Goal: Information Seeking & Learning: Check status

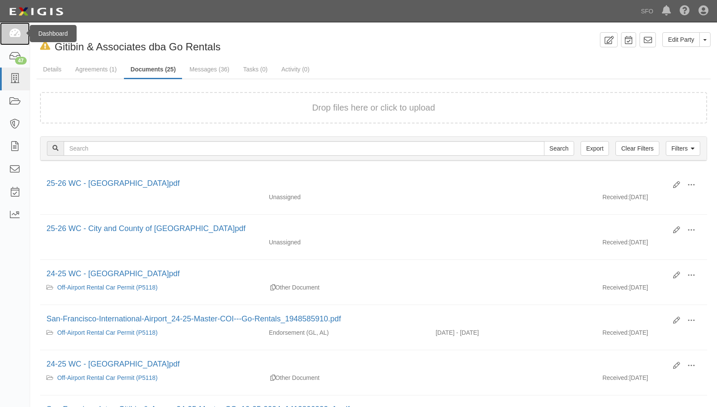
click at [10, 39] on link at bounding box center [15, 33] width 30 height 23
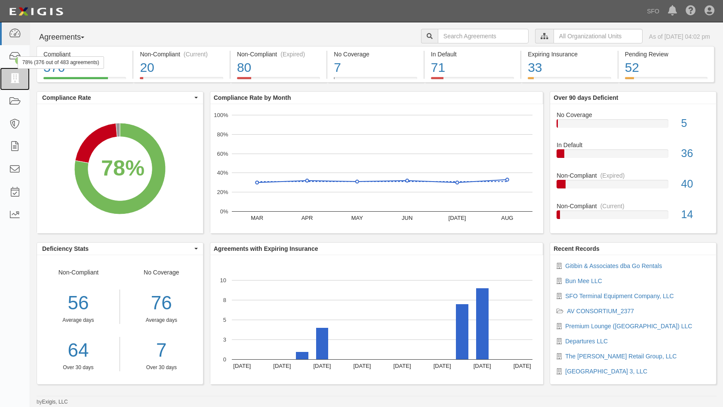
drag, startPoint x: 10, startPoint y: 77, endPoint x: 108, endPoint y: 76, distance: 97.7
click at [10, 77] on icon at bounding box center [15, 79] width 12 height 10
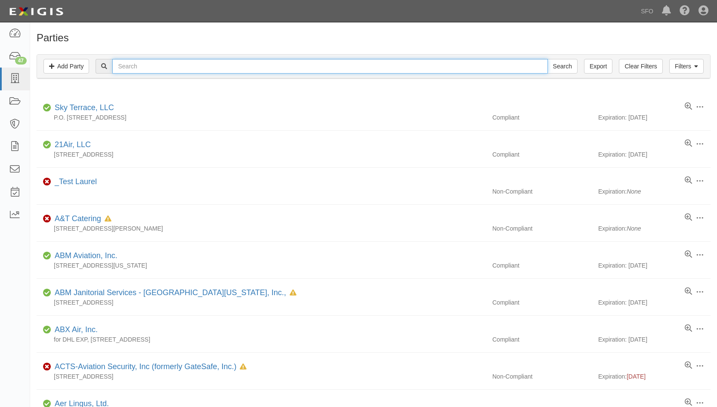
click at [176, 71] on input "text" at bounding box center [329, 66] width 435 height 15
type input "bj"
click at [547, 59] on input "Search" at bounding box center [562, 66] width 30 height 15
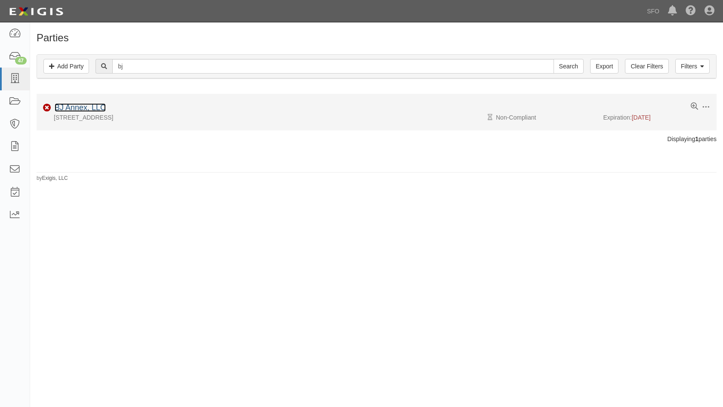
click at [80, 108] on link "BJ Annex, LLC" at bounding box center [80, 107] width 51 height 9
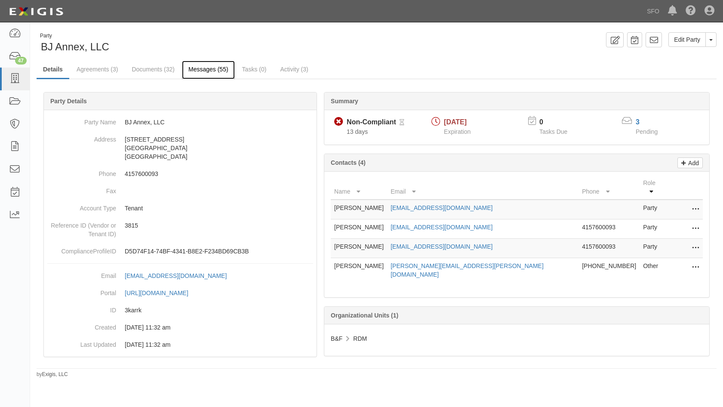
click at [199, 75] on link "Messages (55)" at bounding box center [208, 70] width 53 height 18
click at [147, 69] on link "Documents (32)" at bounding box center [153, 70] width 56 height 18
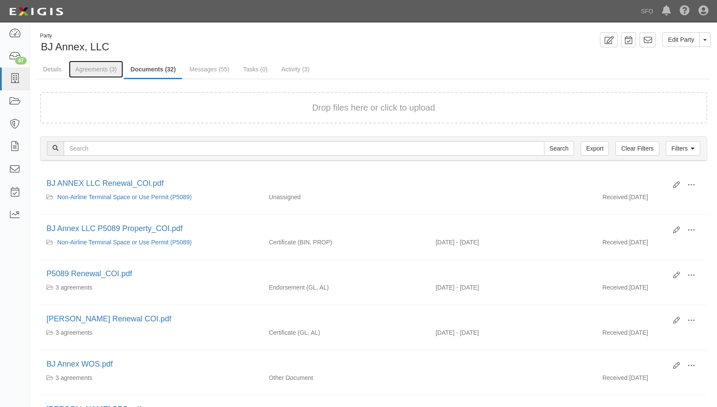
click at [106, 73] on link "Agreements (3)" at bounding box center [96, 69] width 54 height 17
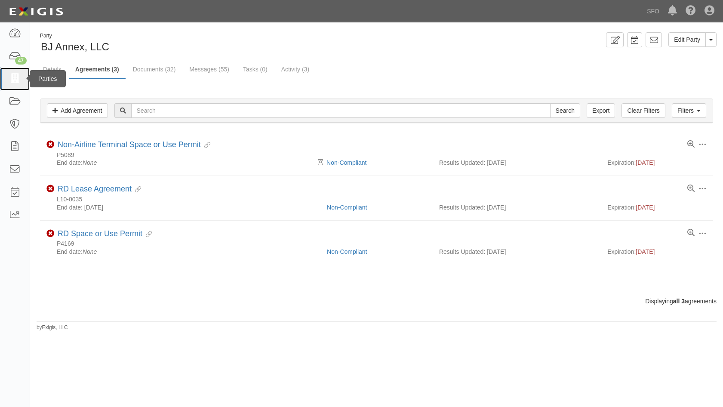
drag, startPoint x: 15, startPoint y: 75, endPoint x: 47, endPoint y: 83, distance: 32.8
click at [15, 75] on icon at bounding box center [15, 79] width 12 height 10
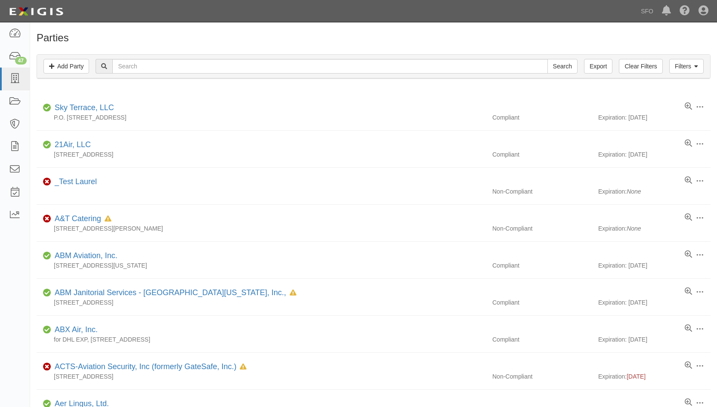
click at [169, 58] on div "Filters Add Party Clear Filters Export Search Filters" at bounding box center [373, 67] width 673 height 24
click at [174, 62] on input "text" at bounding box center [329, 66] width 435 height 15
paste input "Burger Joint, Inc. dba Mission Bar & Grill"
type input "Burger Joint, Inc. dba Mission Bar & Grill"
click at [547, 59] on input "Search" at bounding box center [562, 66] width 30 height 15
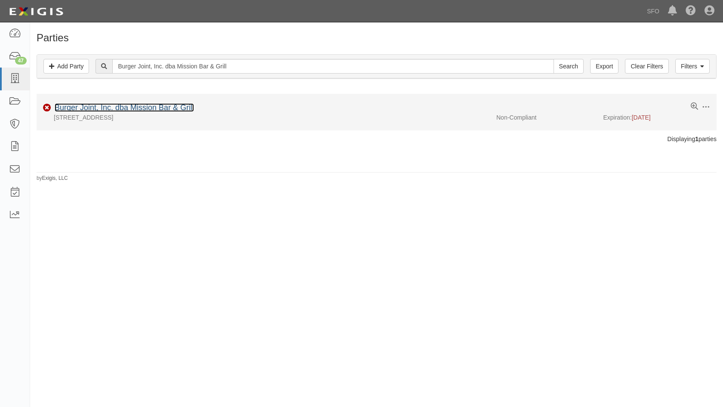
click at [79, 109] on link "Burger Joint, Inc. dba Mission Bar & Grill" at bounding box center [124, 107] width 139 height 9
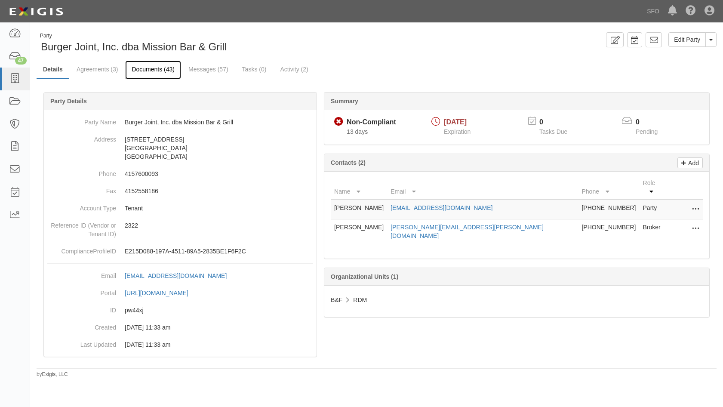
click at [163, 71] on link "Documents (43)" at bounding box center [153, 70] width 56 height 18
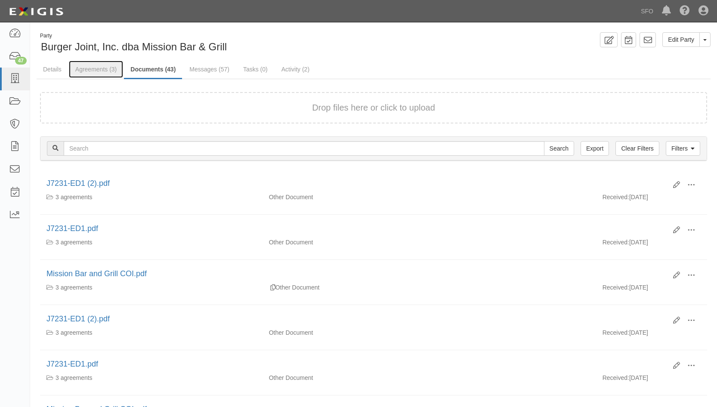
click at [111, 72] on link "Agreements (3)" at bounding box center [96, 69] width 54 height 17
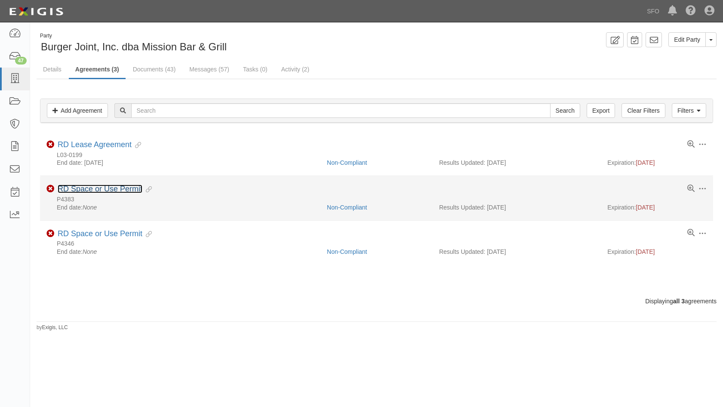
click at [117, 191] on link "RD Space or Use Permit" at bounding box center [100, 189] width 85 height 9
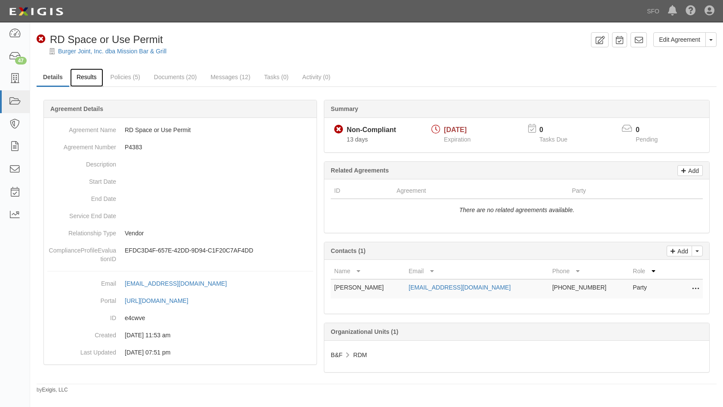
click at [89, 75] on link "Results" at bounding box center [86, 77] width 33 height 18
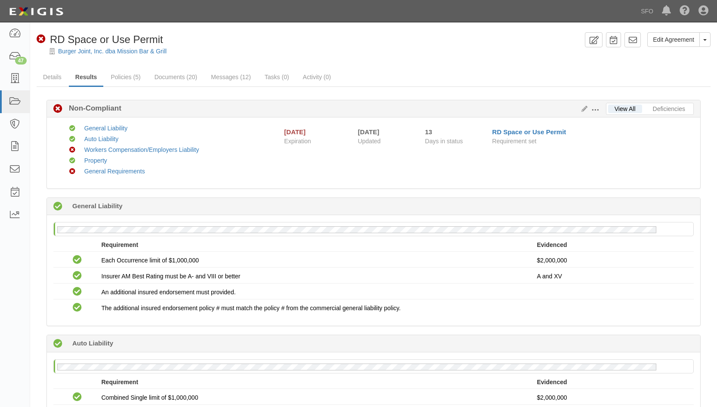
click at [86, 46] on div "Non-Compliant RD Space or Use Permit" at bounding box center [100, 39] width 126 height 15
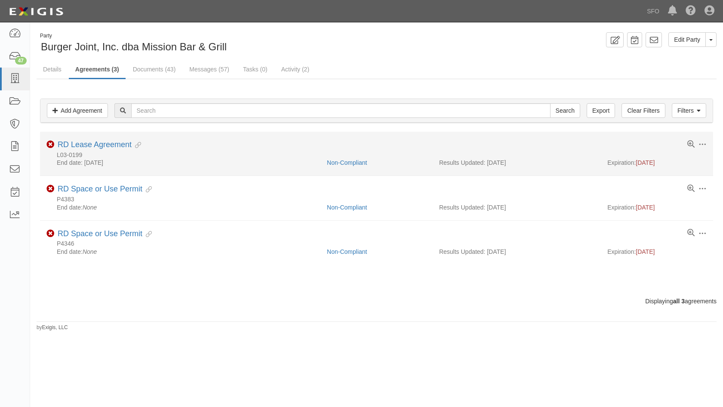
click at [83, 151] on div "L03-0199" at bounding box center [376, 154] width 660 height 7
click at [87, 146] on link "RD Lease Agreement" at bounding box center [95, 144] width 74 height 9
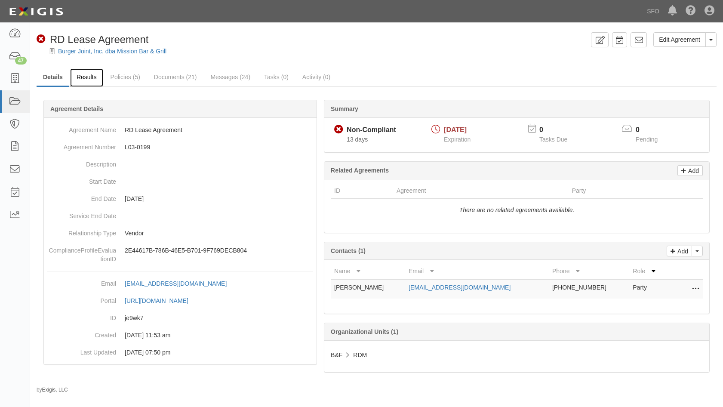
click at [90, 80] on link "Results" at bounding box center [86, 77] width 33 height 18
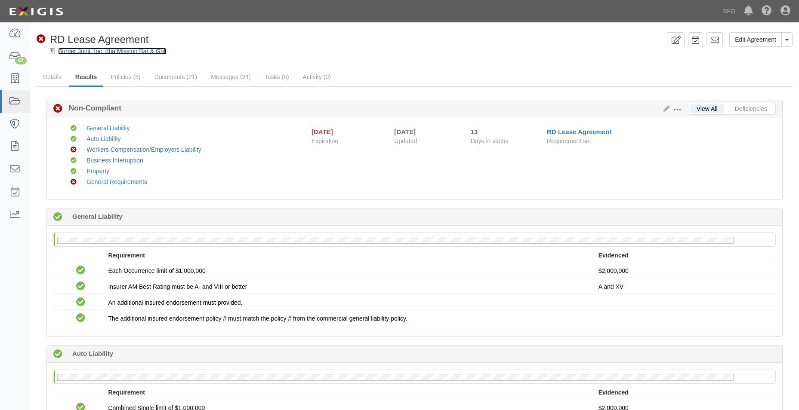
click at [105, 53] on link "Burger Joint, Inc. dba Mission Bar & Grill" at bounding box center [112, 51] width 108 height 7
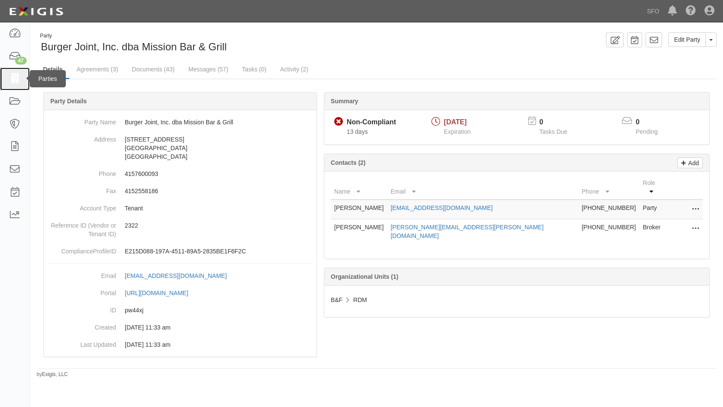
click at [1, 78] on link at bounding box center [15, 79] width 30 height 23
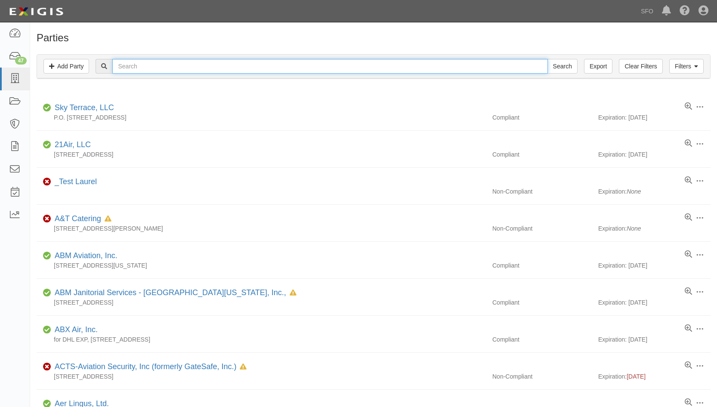
click at [139, 66] on input "text" at bounding box center [329, 66] width 435 height 15
paste input "Cafe X Technologies, Inc."
type input "Cafe X Technologies, Inc."
click at [547, 59] on input "Search" at bounding box center [562, 66] width 30 height 15
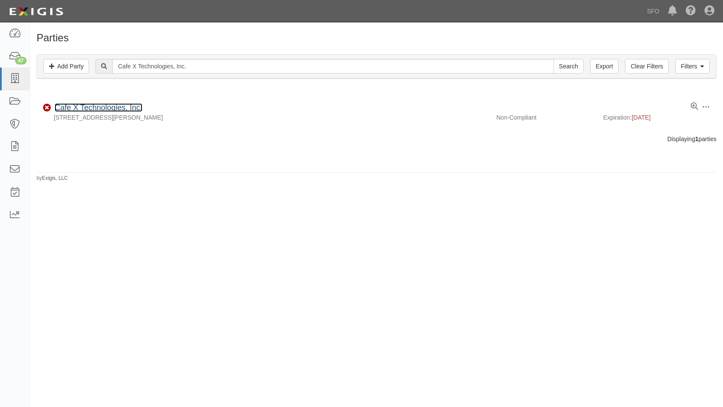
click at [94, 109] on link "Cafe X Technologies, Inc." at bounding box center [99, 107] width 88 height 9
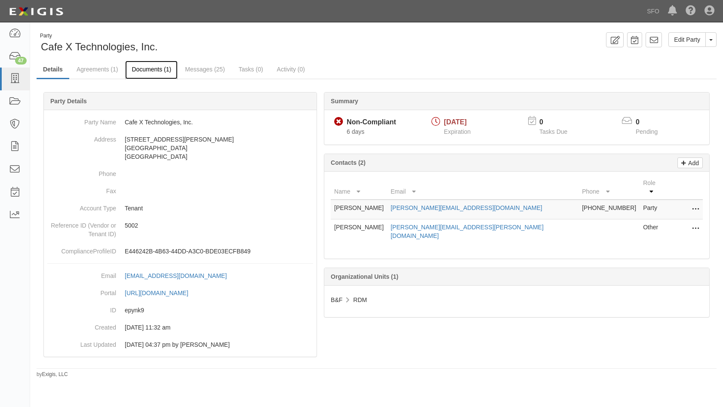
click at [157, 69] on link "Documents (1)" at bounding box center [151, 70] width 52 height 18
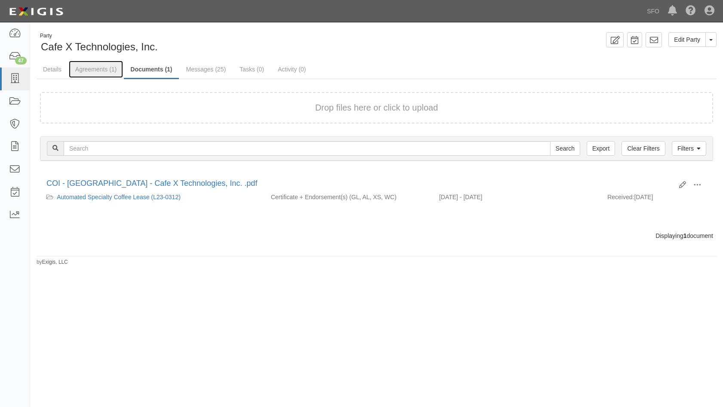
click at [98, 68] on link "Agreements (1)" at bounding box center [96, 69] width 54 height 17
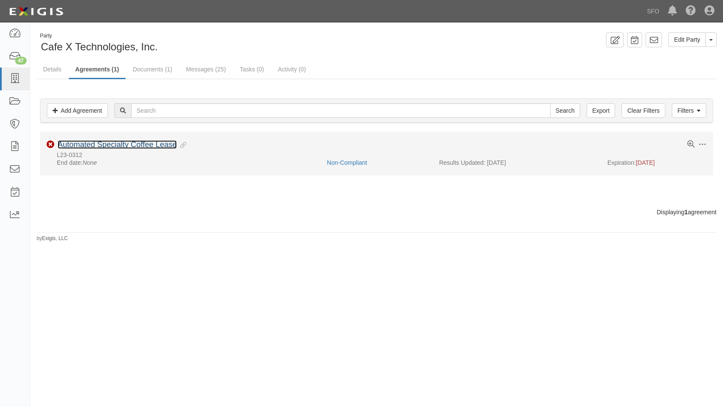
click at [94, 144] on link "Automated Specialty Coffee Lease" at bounding box center [117, 144] width 119 height 9
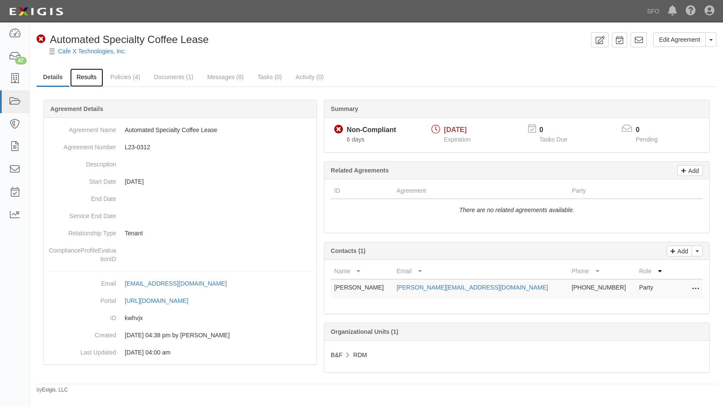
click at [76, 78] on link "Results" at bounding box center [86, 77] width 33 height 18
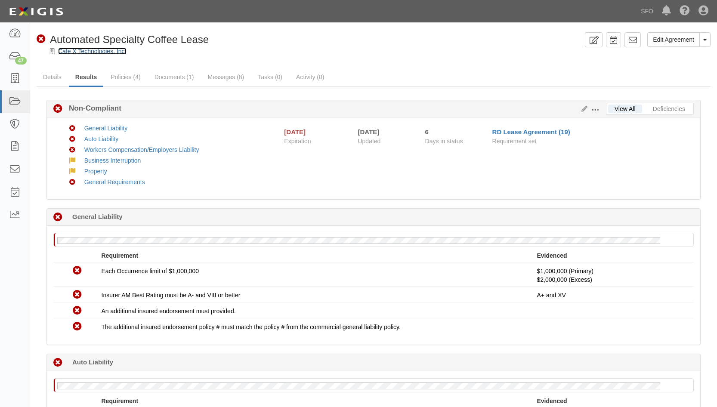
click at [80, 52] on link "Cafe X Technologies, Inc." at bounding box center [92, 51] width 68 height 7
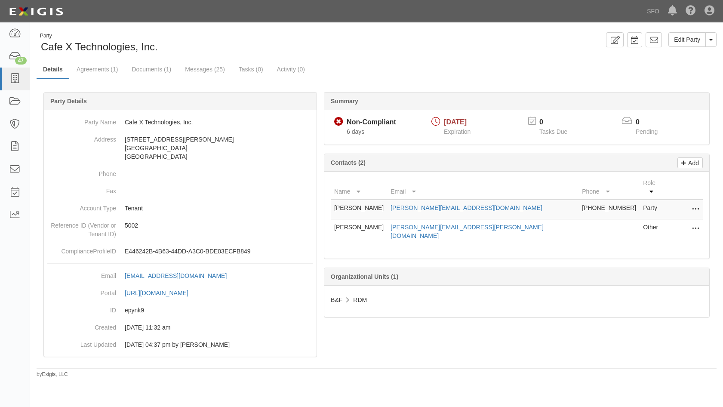
click at [30, 78] on div "Party Cafe X Technologies, Inc. Edit Party Toggle Party Dropdown View Audit Tra…" at bounding box center [376, 205] width 693 height 346
click at [15, 79] on icon at bounding box center [15, 79] width 12 height 10
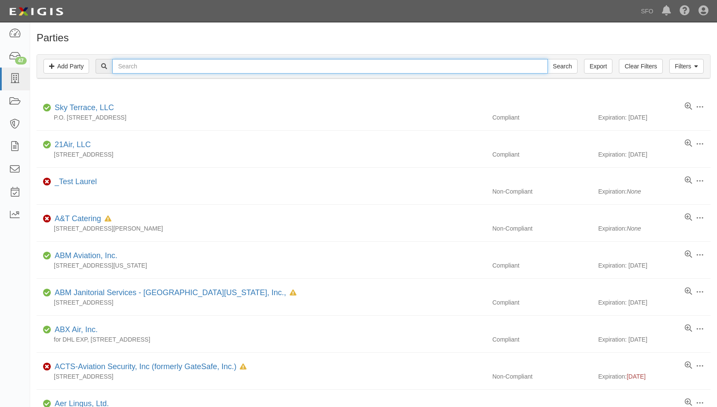
click at [188, 66] on input "text" at bounding box center [329, 66] width 435 height 15
paste input "Airport Travel Agency, Inc."
type input "Airport Travel Agency, Inc."
click at [547, 59] on input "Search" at bounding box center [562, 66] width 30 height 15
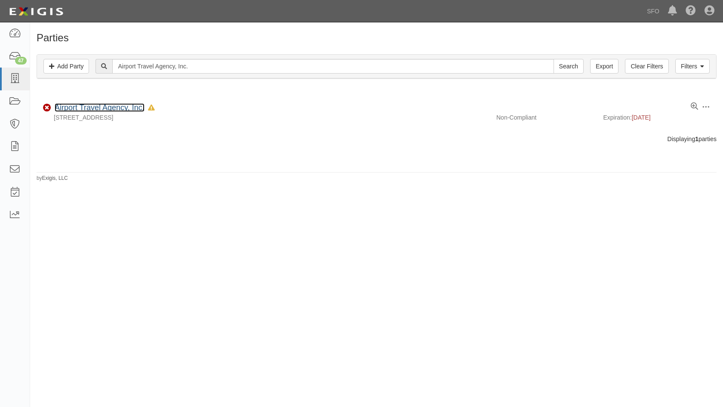
click at [75, 105] on link "Airport Travel Agency, Inc." at bounding box center [100, 107] width 90 height 9
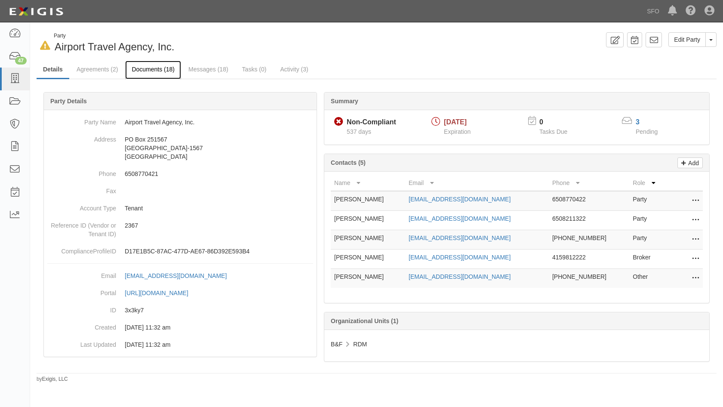
click at [158, 70] on link "Documents (18)" at bounding box center [153, 70] width 56 height 18
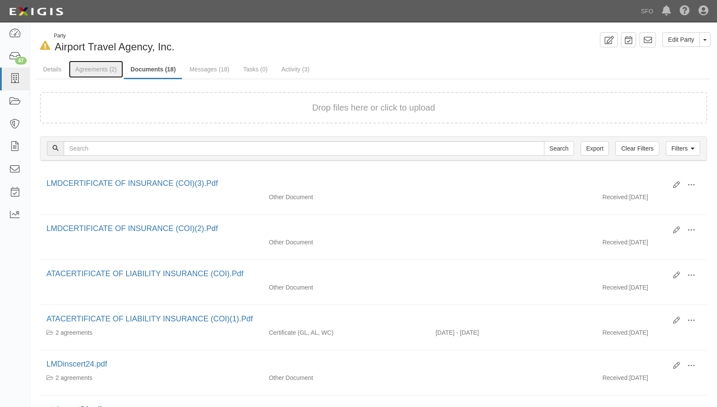
click at [80, 71] on link "Agreements (2)" at bounding box center [96, 69] width 54 height 17
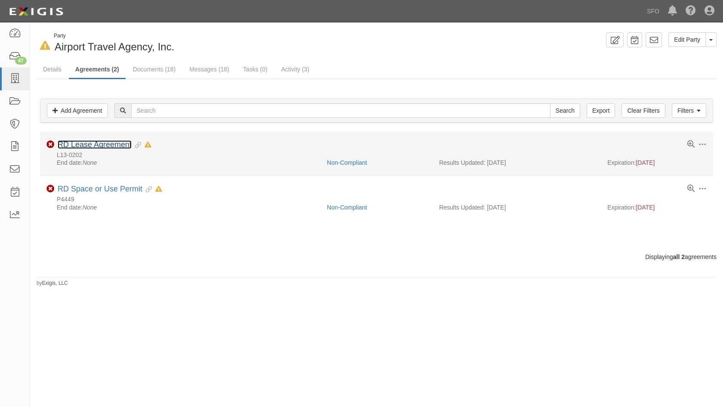
drag, startPoint x: 84, startPoint y: 144, endPoint x: 619, endPoint y: 146, distance: 534.6
click at [84, 144] on link "RD Lease Agreement" at bounding box center [95, 144] width 74 height 9
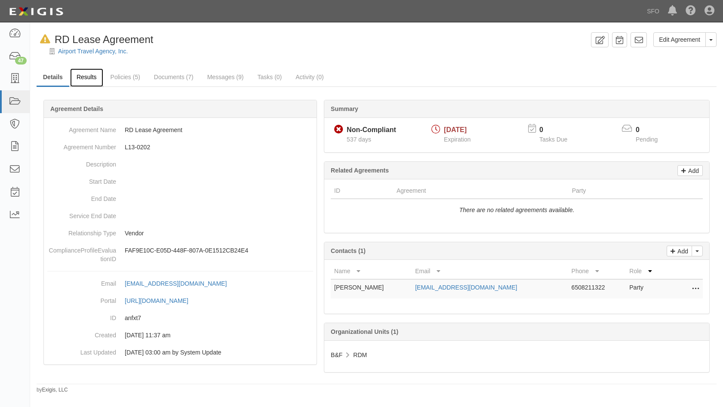
click at [93, 81] on link "Results" at bounding box center [86, 77] width 33 height 18
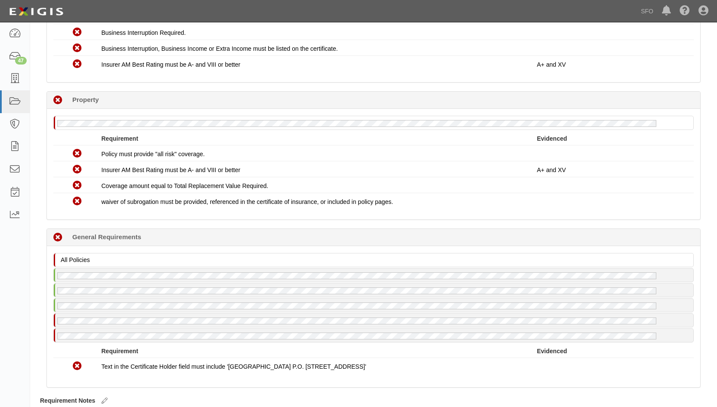
scroll to position [729, 0]
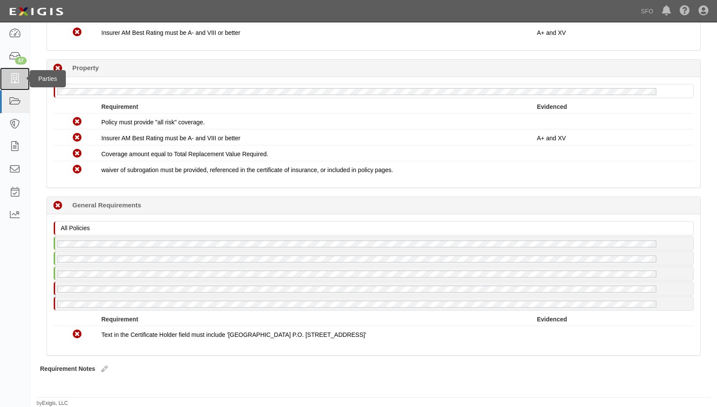
click at [21, 82] on icon at bounding box center [15, 79] width 12 height 10
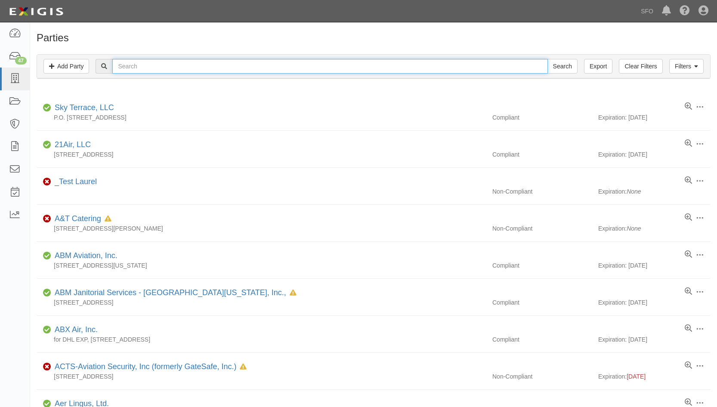
click at [145, 64] on input "text" at bounding box center [329, 66] width 435 height 15
paste input "Black Point Coffee SFO, LLC"
type input "Black Point Coffee SFO, LLC"
click at [547, 59] on input "Search" at bounding box center [562, 66] width 30 height 15
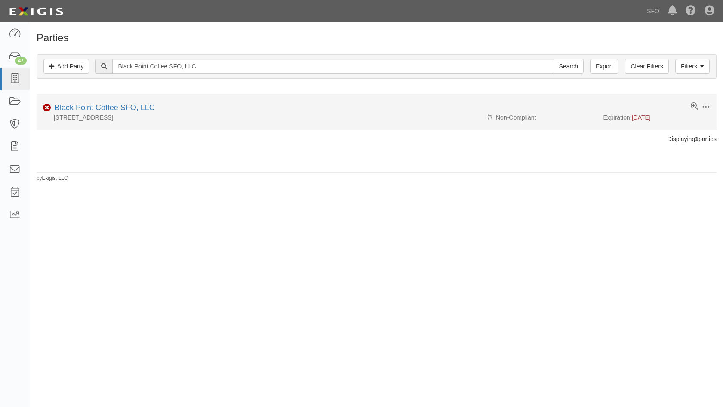
click at [111, 102] on li "Edit Log activity Add task Send message Archive Non-Compliant Black Point Coffe…" at bounding box center [377, 112] width 680 height 37
click at [113, 105] on link "Black Point Coffee SFO, LLC" at bounding box center [105, 107] width 100 height 9
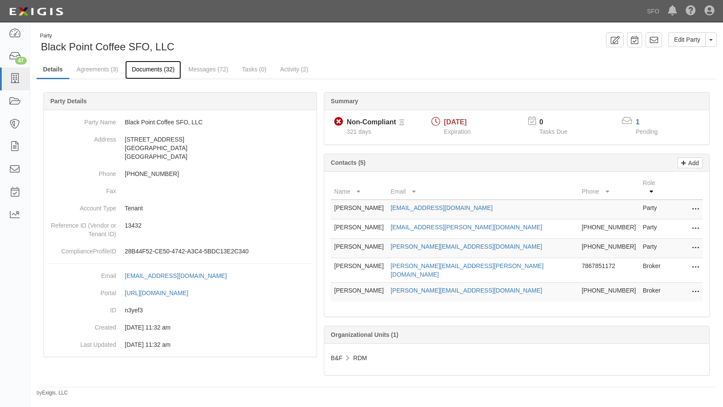
click at [138, 77] on link "Documents (32)" at bounding box center [153, 70] width 56 height 18
click at [139, 73] on link "Documents (32)" at bounding box center [153, 70] width 56 height 18
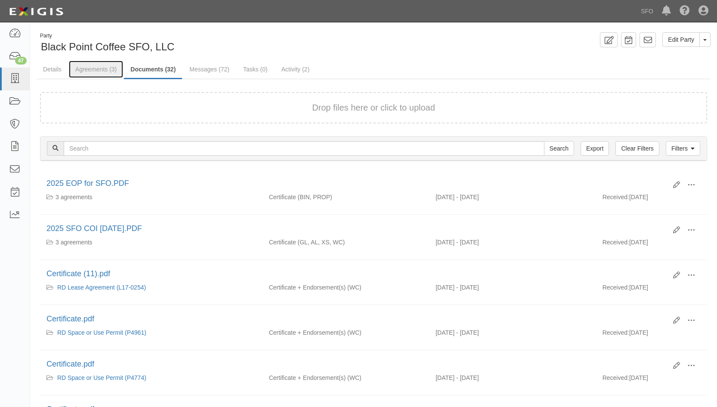
click at [89, 67] on link "Agreements (3)" at bounding box center [96, 69] width 54 height 17
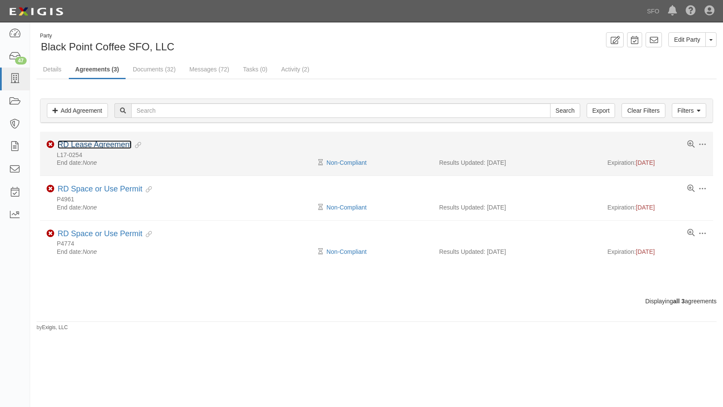
click at [104, 146] on link "RD Lease Agreement" at bounding box center [95, 144] width 74 height 9
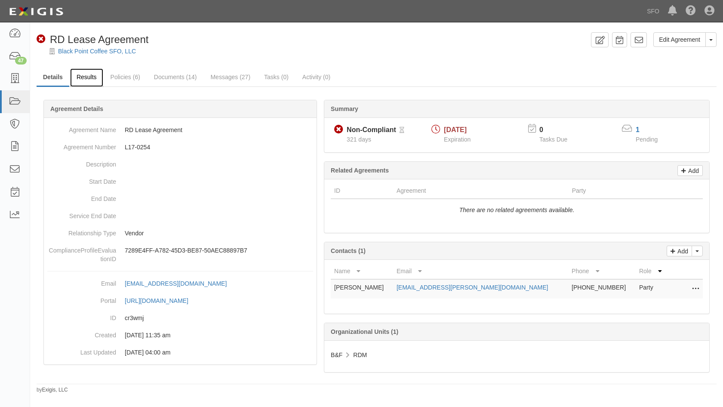
click at [97, 82] on link "Results" at bounding box center [86, 77] width 33 height 18
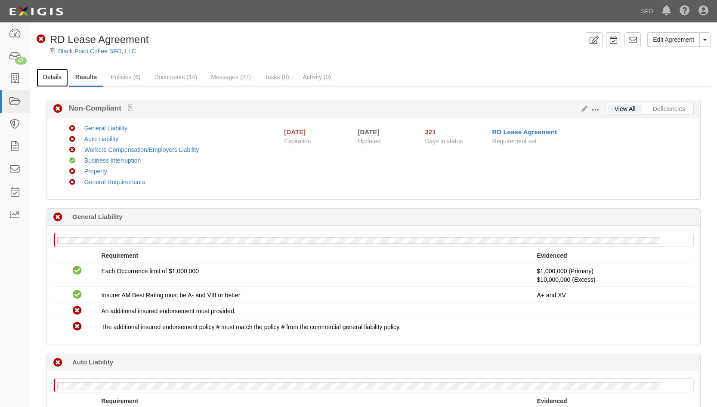
click at [65, 78] on link "Details" at bounding box center [52, 77] width 31 height 18
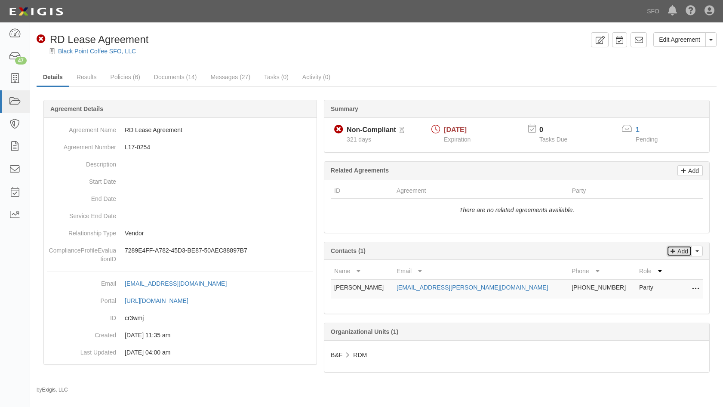
click at [679, 253] on p "Add" at bounding box center [681, 251] width 13 height 10
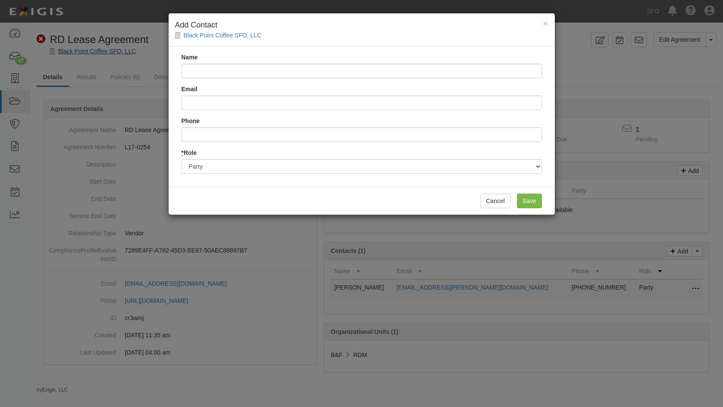
drag, startPoint x: 80, startPoint y: 55, endPoint x: 88, endPoint y: 51, distance: 9.2
click at [80, 55] on div "× Add Contact Black Point Coffee SFO, LLC Name Email Phone * Role Party Broker …" at bounding box center [361, 203] width 723 height 407
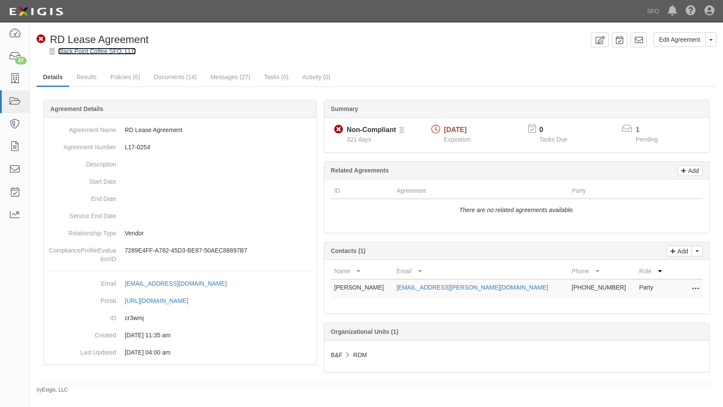
click at [88, 51] on link "Black Point Coffee SFO, LLC" at bounding box center [97, 51] width 78 height 7
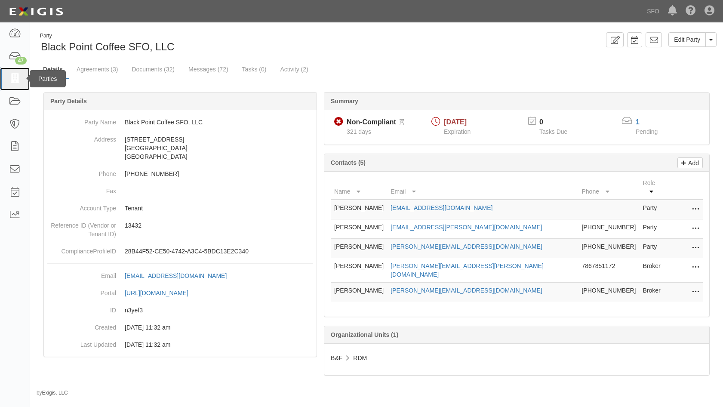
click at [12, 79] on icon at bounding box center [15, 79] width 12 height 10
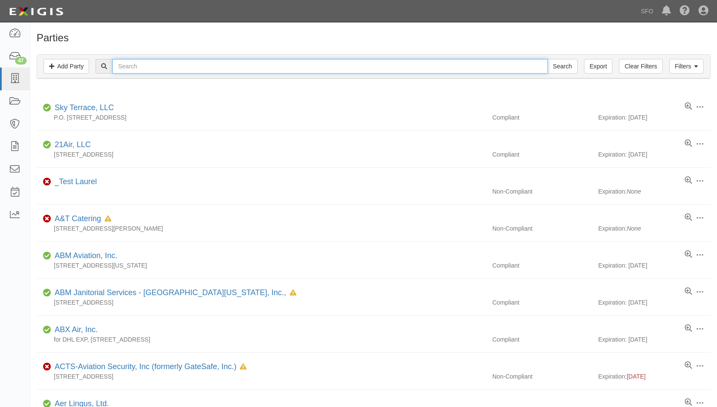
click at [172, 69] on input "text" at bounding box center [329, 66] width 435 height 15
paste input "[DEMOGRAPHIC_DATA] Science Reading Room, Inc."
type input "[DEMOGRAPHIC_DATA] Science Reading Room, Inc."
click at [547, 59] on input "Search" at bounding box center [562, 66] width 30 height 15
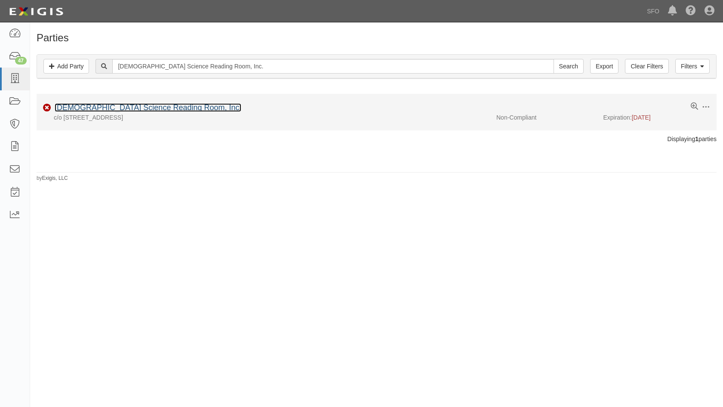
click at [88, 105] on link "[DEMOGRAPHIC_DATA] Science Reading Room, Inc." at bounding box center [148, 107] width 187 height 9
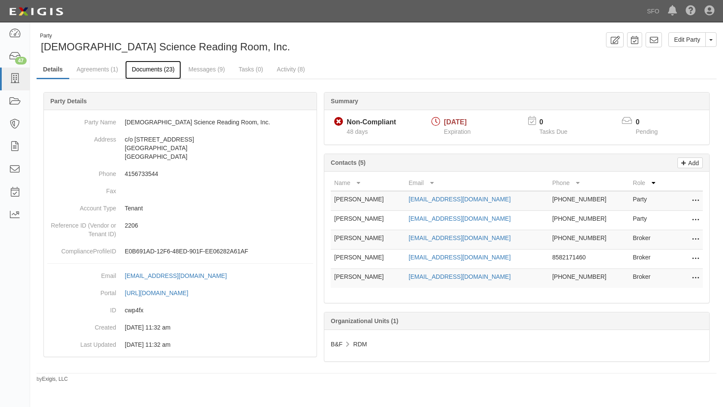
click at [148, 70] on link "Documents (23)" at bounding box center [153, 70] width 56 height 18
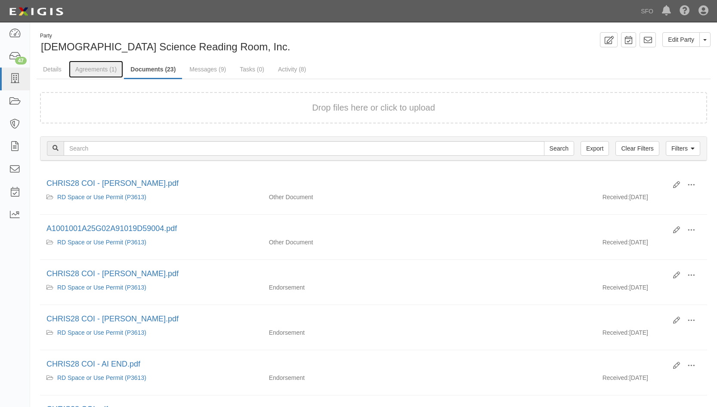
click at [110, 70] on link "Agreements (1)" at bounding box center [96, 69] width 54 height 17
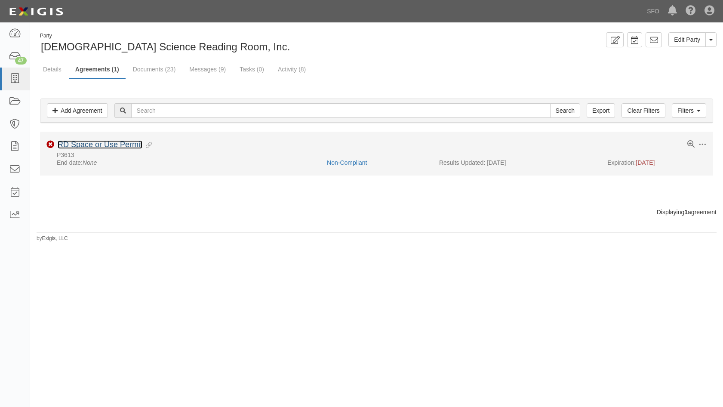
click at [93, 147] on link "RD Space or Use Permit" at bounding box center [100, 144] width 85 height 9
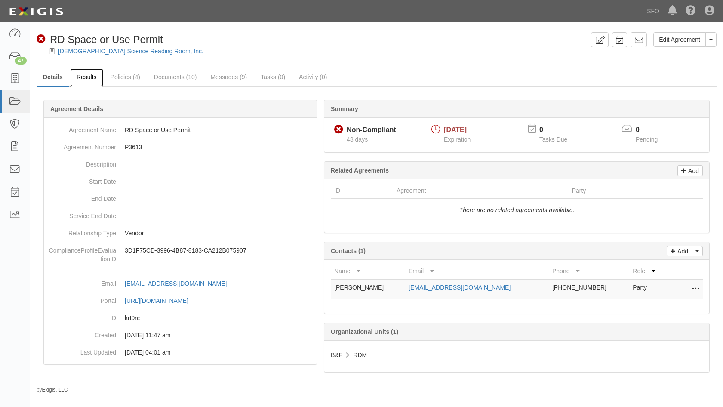
click at [90, 78] on link "Results" at bounding box center [86, 77] width 33 height 18
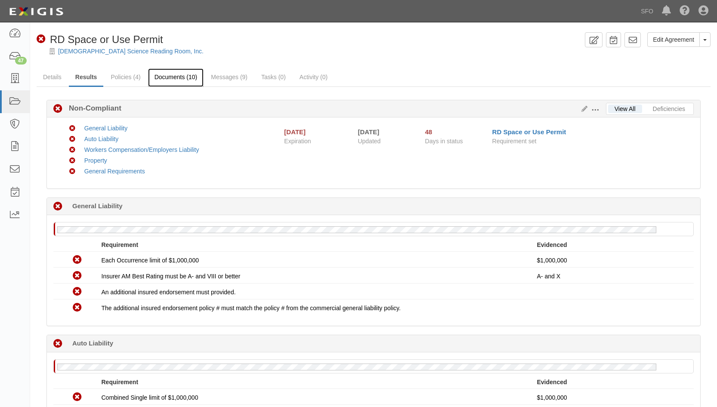
click at [163, 84] on link "Documents (10)" at bounding box center [176, 77] width 56 height 18
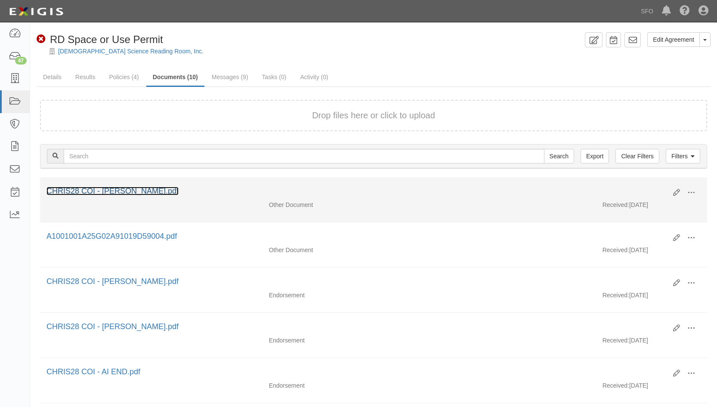
click at [131, 192] on link "CHRIS28 COI - [PERSON_NAME].pdf" at bounding box center [112, 191] width 132 height 9
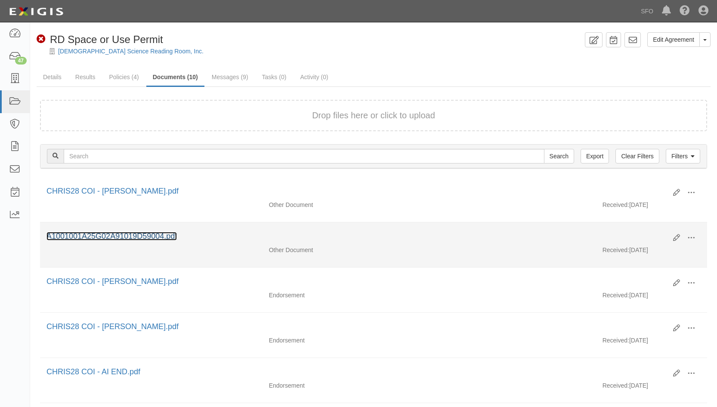
click at [137, 238] on link "A1001001A25G02A91019D59004.pdf" at bounding box center [111, 236] width 130 height 9
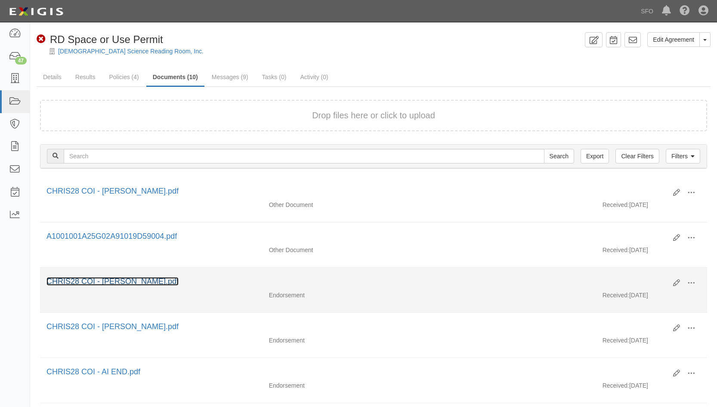
click at [83, 284] on link "CHRIS28 COI - WC WOS.pdf" at bounding box center [112, 281] width 132 height 9
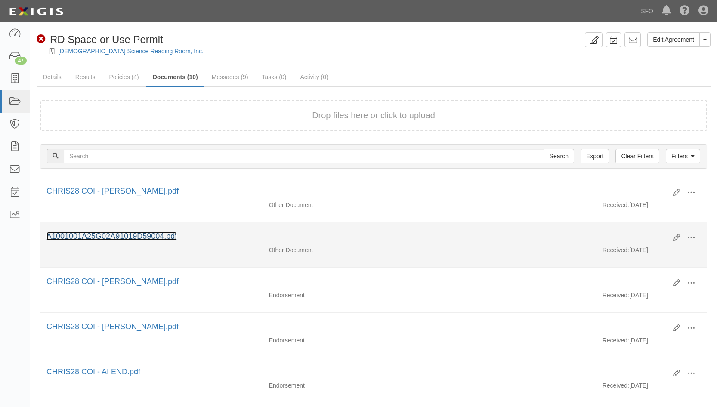
click at [141, 238] on link "A1001001A25G02A91019D59004.pdf" at bounding box center [111, 236] width 130 height 9
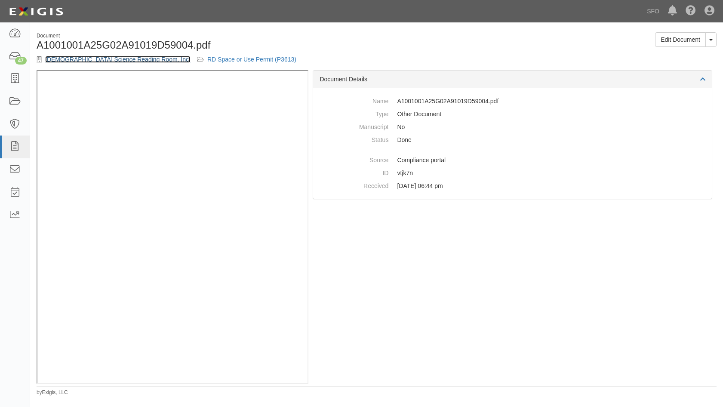
click at [71, 58] on link "[DEMOGRAPHIC_DATA] Science Reading Room, Inc." at bounding box center [117, 59] width 145 height 7
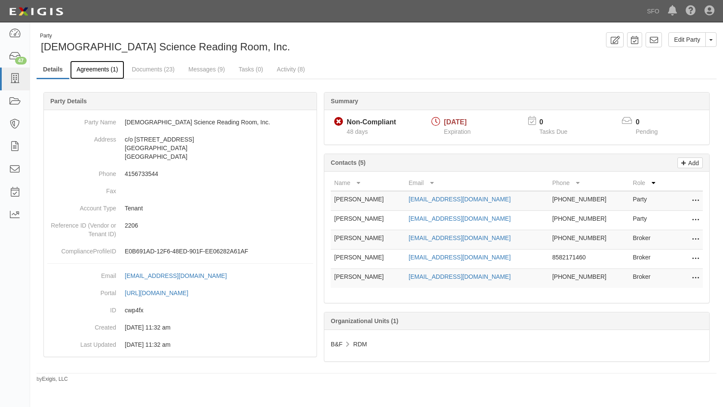
click at [90, 76] on link "Agreements (1)" at bounding box center [97, 70] width 54 height 18
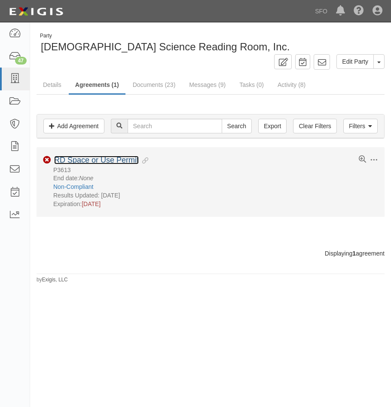
click at [102, 160] on link "RD Space or Use Permit" at bounding box center [96, 160] width 85 height 9
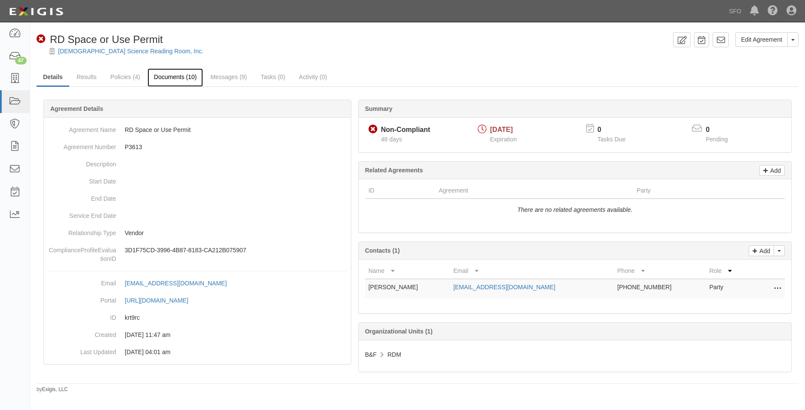
click at [160, 80] on link "Documents (10)" at bounding box center [176, 77] width 56 height 18
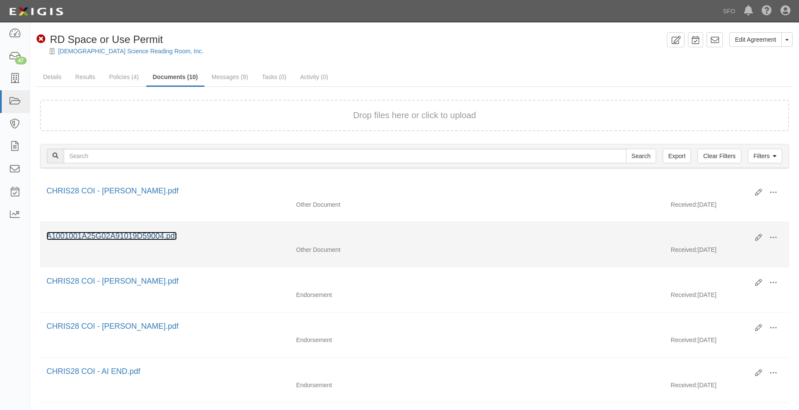
click at [113, 239] on link "A1001001A25G02A91019D59004.pdf" at bounding box center [111, 236] width 130 height 9
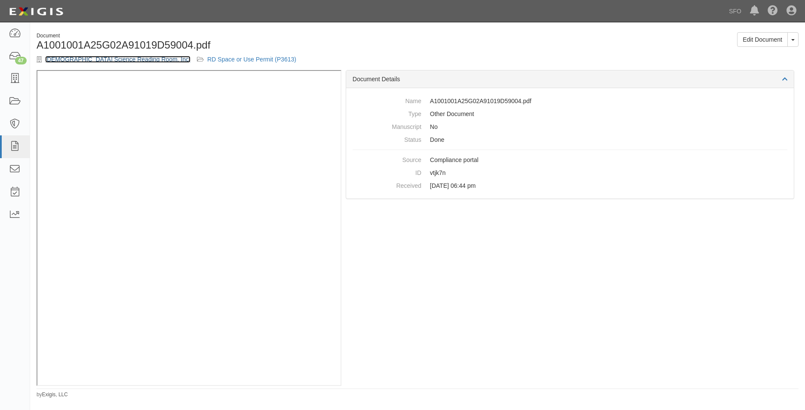
click at [82, 60] on link "Christian Science Reading Room, Inc." at bounding box center [117, 59] width 145 height 7
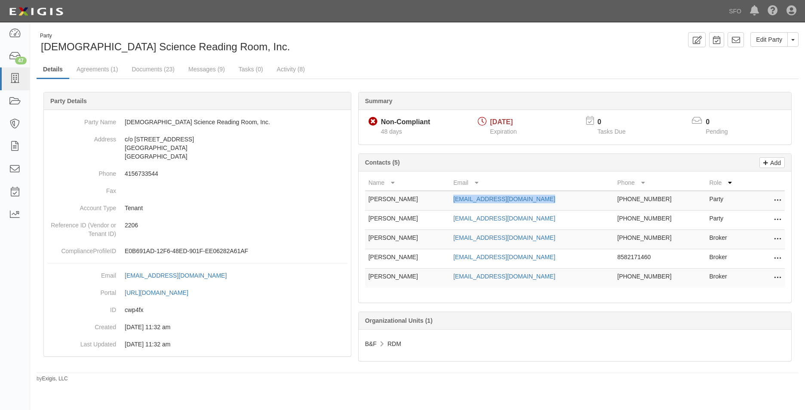
drag, startPoint x: 551, startPoint y: 199, endPoint x: 403, endPoint y: 194, distance: 147.6
click at [403, 194] on tr "[PERSON_NAME] [EMAIL_ADDRESS][DOMAIN_NAME] [PHONE_NUMBER] Party Edit Delete" at bounding box center [575, 201] width 420 height 20
copy tr "er [EMAIL_ADDRESS][DOMAIN_NAME]"
click at [104, 68] on link "Agreements (1)" at bounding box center [97, 70] width 54 height 18
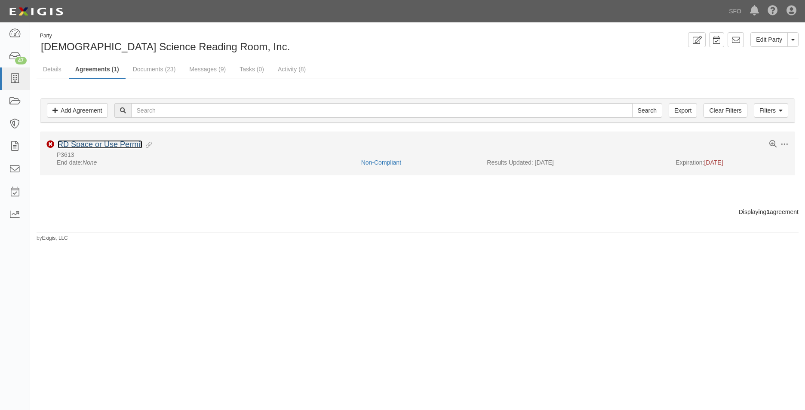
click at [99, 141] on link "RD Space or Use Permit" at bounding box center [100, 144] width 85 height 9
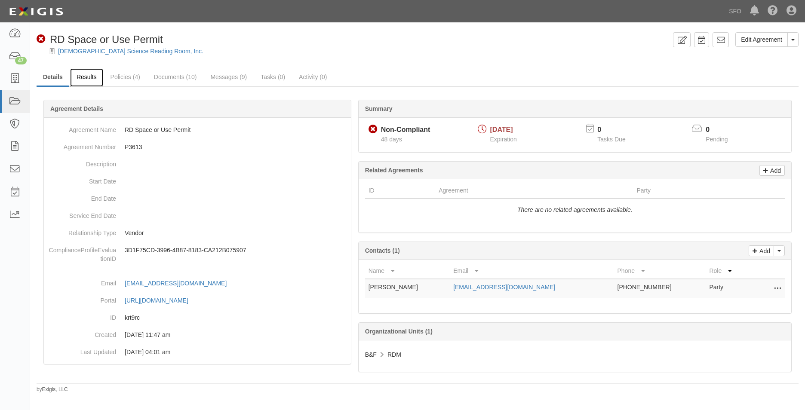
click at [94, 77] on link "Results" at bounding box center [86, 77] width 33 height 18
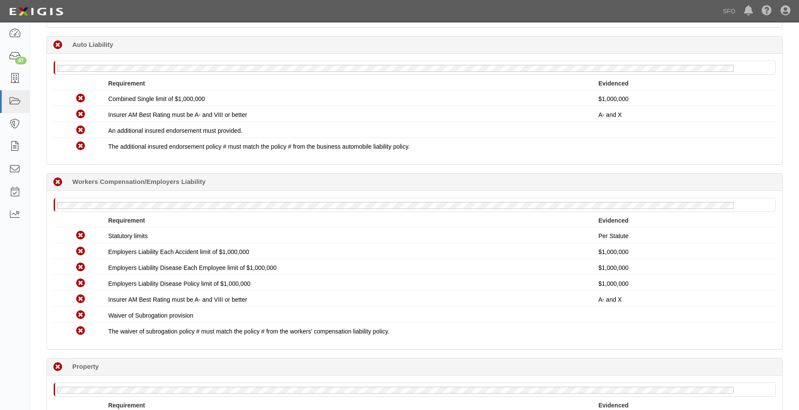
scroll to position [301, 0]
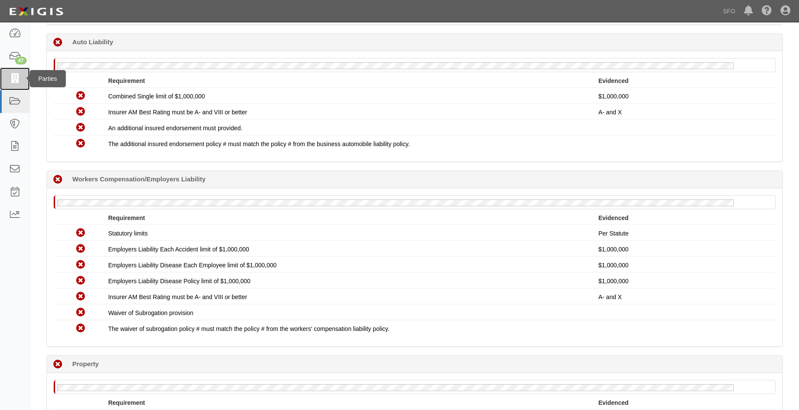
click at [18, 89] on link at bounding box center [15, 79] width 30 height 23
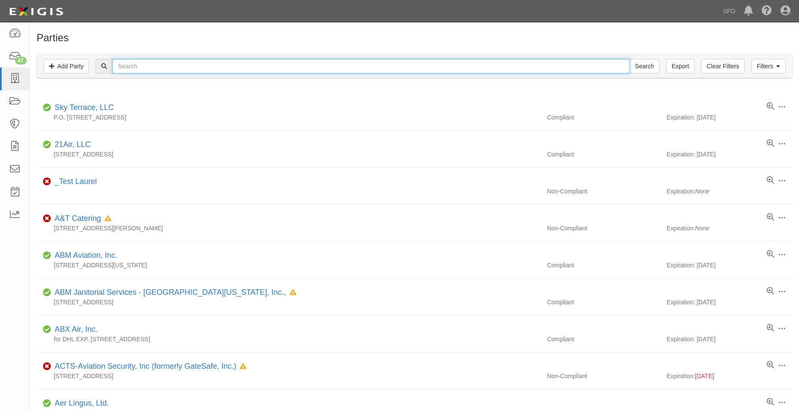
click at [151, 66] on input "text" at bounding box center [370, 66] width 517 height 15
paste input "Mail Safe Express MSX, Inc."
type input "Mail Safe Express MSX, Inc."
click at [629, 59] on input "Search" at bounding box center [644, 66] width 30 height 15
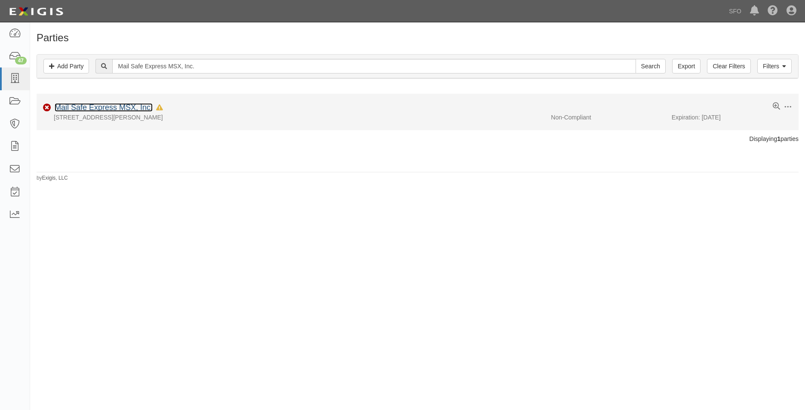
click at [69, 107] on link "Mail Safe Express MSX, Inc." at bounding box center [104, 107] width 98 height 9
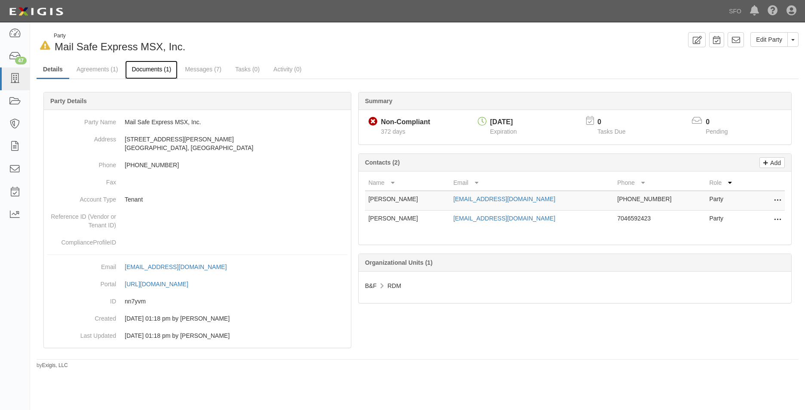
click at [158, 72] on link "Documents (1)" at bounding box center [151, 70] width 52 height 18
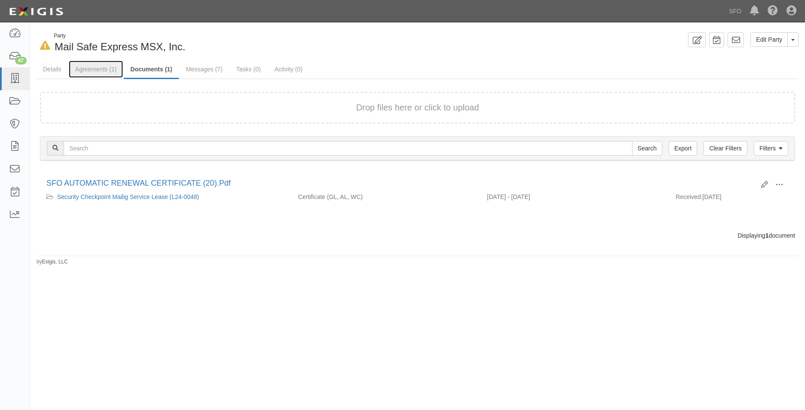
click at [107, 70] on link "Agreements (1)" at bounding box center [96, 69] width 54 height 17
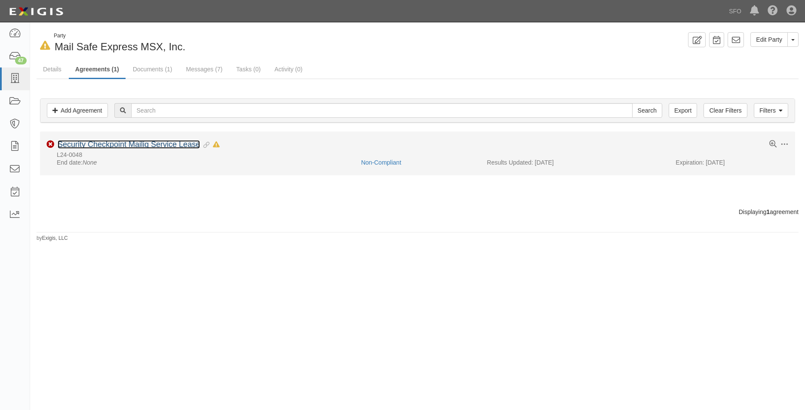
click at [99, 146] on link "Security Checkpoint Mailig Service Lease" at bounding box center [129, 144] width 142 height 9
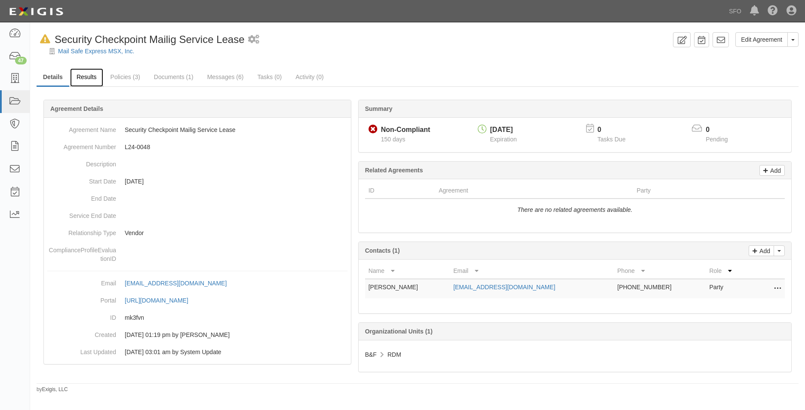
click at [89, 77] on link "Results" at bounding box center [86, 77] width 33 height 18
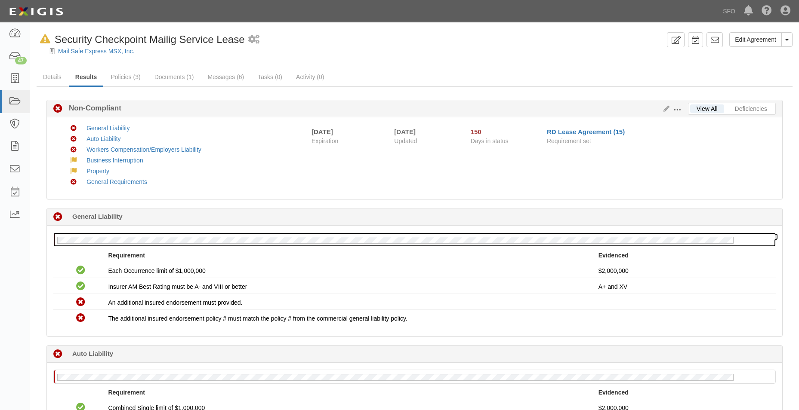
click at [89, 234] on div at bounding box center [414, 239] width 721 height 13
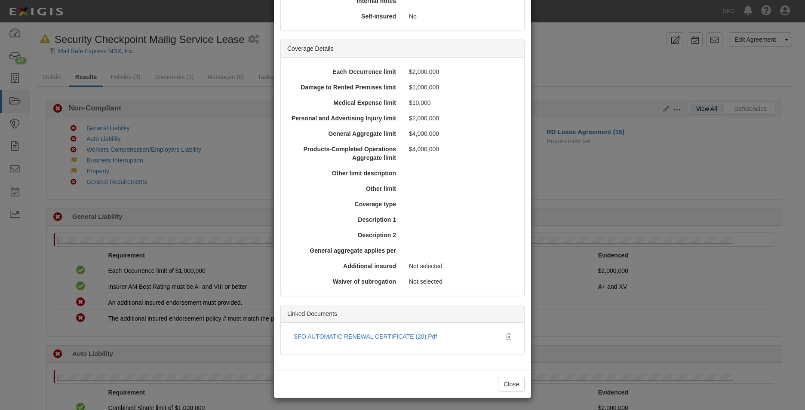
scroll to position [197, 0]
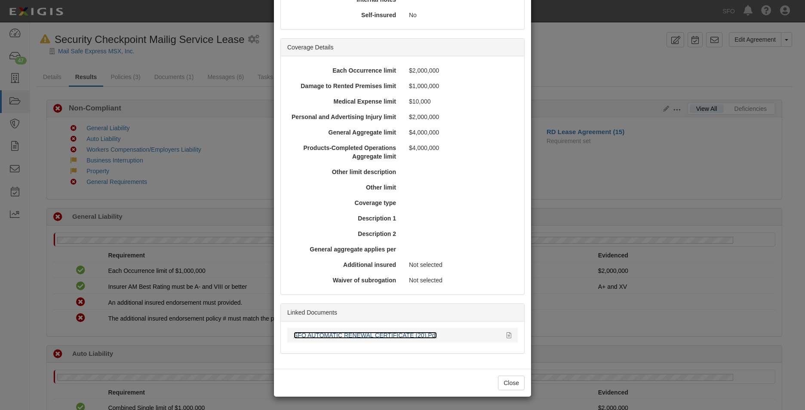
click at [335, 337] on link "SFO AUTOMATIC RENEWAL CERTIFICATE (20).Pdf" at bounding box center [365, 335] width 143 height 7
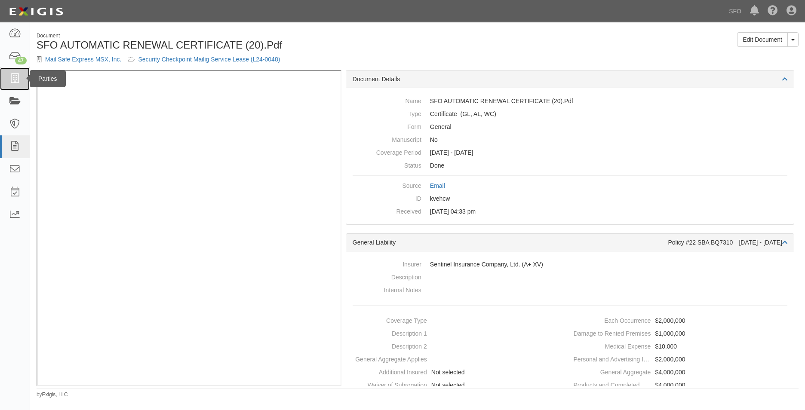
click at [14, 87] on link at bounding box center [15, 79] width 30 height 23
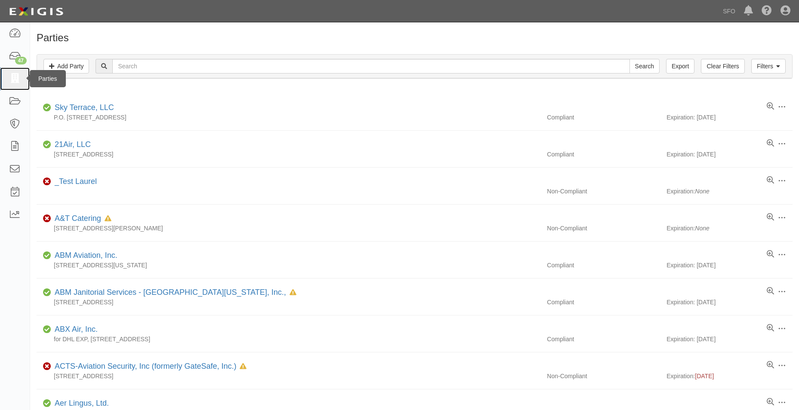
click at [2, 80] on link at bounding box center [15, 79] width 30 height 23
click at [160, 65] on input "text" at bounding box center [370, 66] width 517 height 15
type input "Proper Food SFO Airport, LLC"
click at [629, 59] on input "Search" at bounding box center [644, 66] width 30 height 15
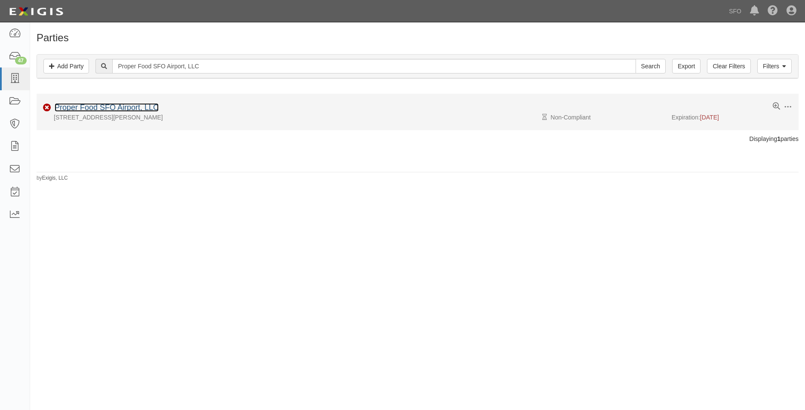
click at [100, 104] on link "Proper Food SFO Airport, LLC" at bounding box center [107, 107] width 104 height 9
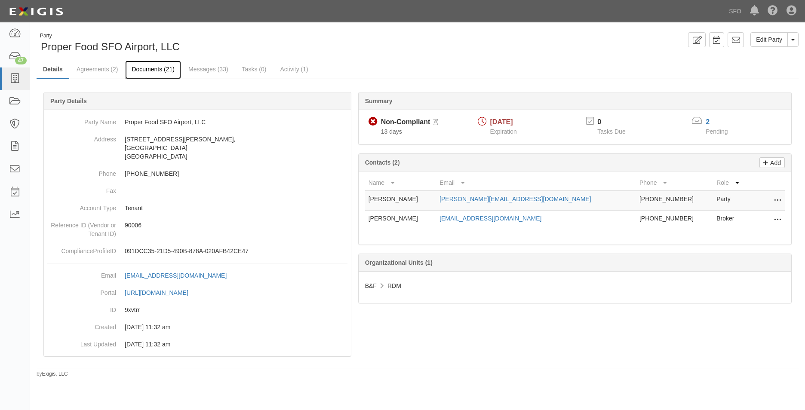
click at [164, 77] on link "Documents (21)" at bounding box center [153, 70] width 56 height 18
click at [163, 75] on link "Documents (21)" at bounding box center [153, 70] width 56 height 18
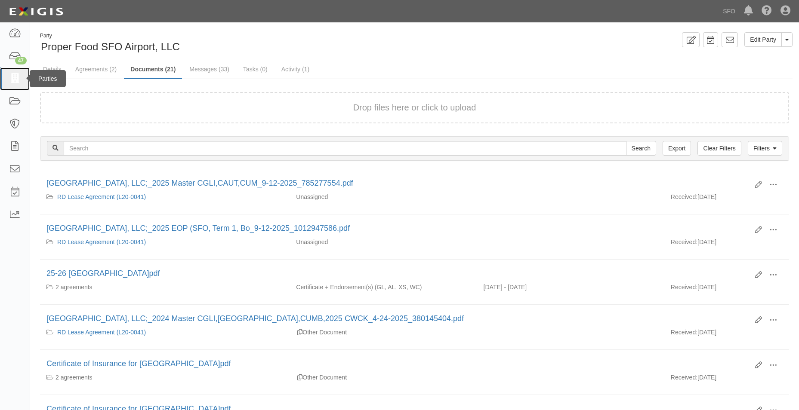
click at [4, 78] on link at bounding box center [15, 79] width 30 height 23
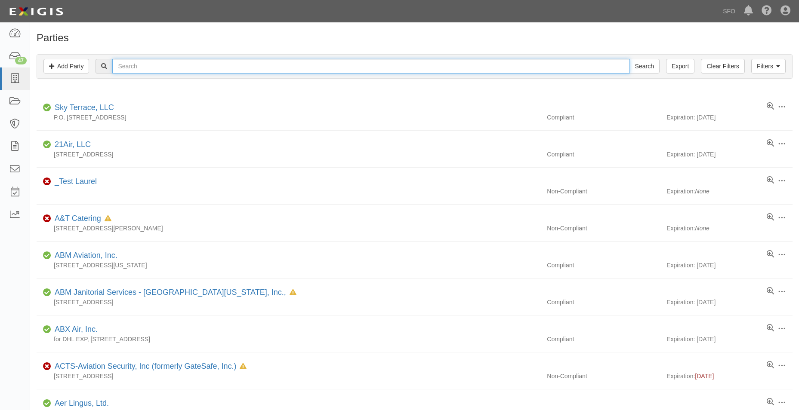
click at [168, 69] on input "text" at bounding box center [370, 66] width 517 height 15
type input "heigh"
click at [629, 59] on input "Search" at bounding box center [644, 66] width 30 height 15
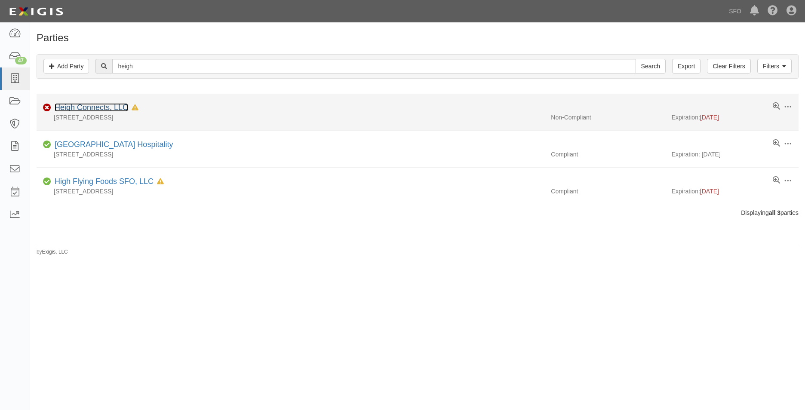
click at [73, 107] on link "Heigh Connects, LLC" at bounding box center [92, 107] width 74 height 9
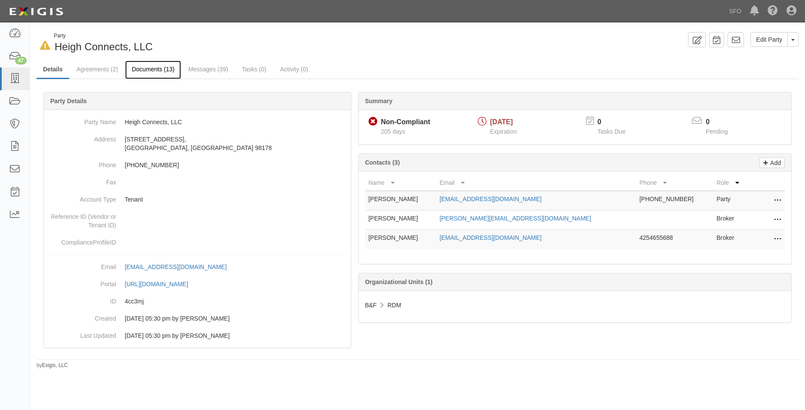
click at [157, 71] on link "Documents (13)" at bounding box center [153, 70] width 56 height 18
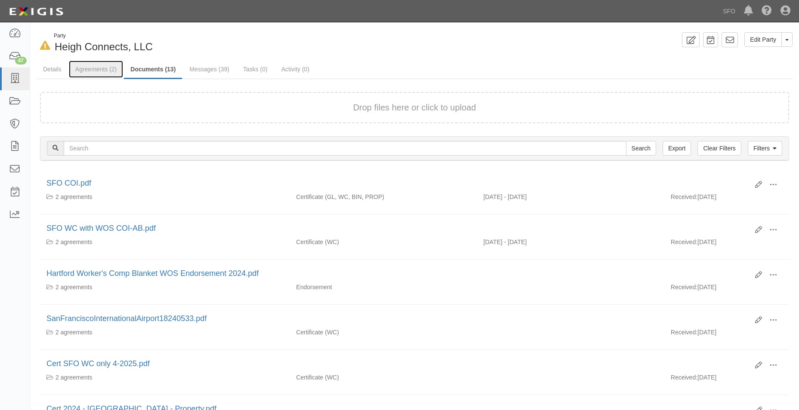
click at [82, 69] on link "Agreements (2)" at bounding box center [96, 69] width 54 height 17
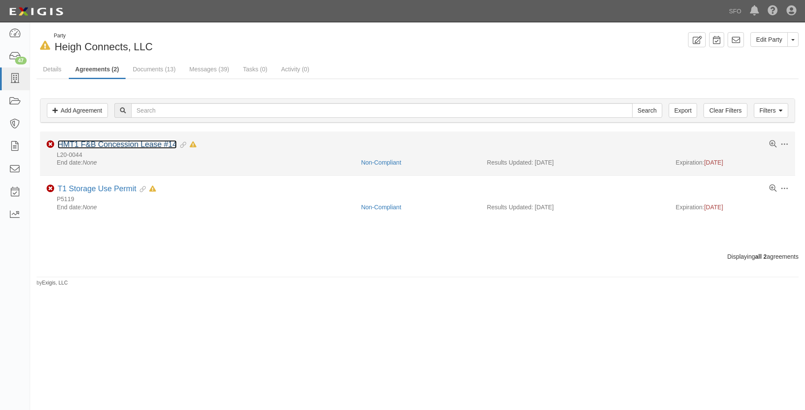
click at [172, 144] on link "HMT1 F&B Concession Lease #14" at bounding box center [117, 144] width 119 height 9
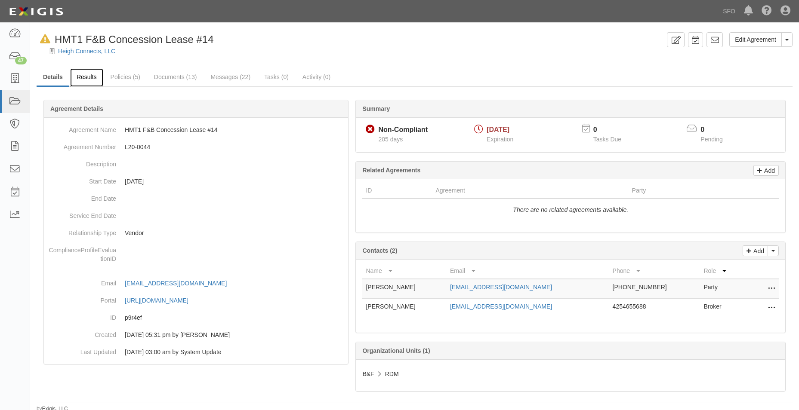
click at [95, 80] on link "Results" at bounding box center [86, 77] width 33 height 18
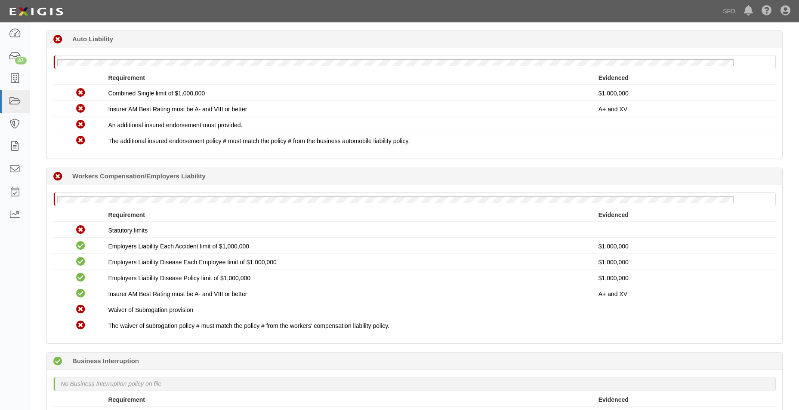
scroll to position [129, 0]
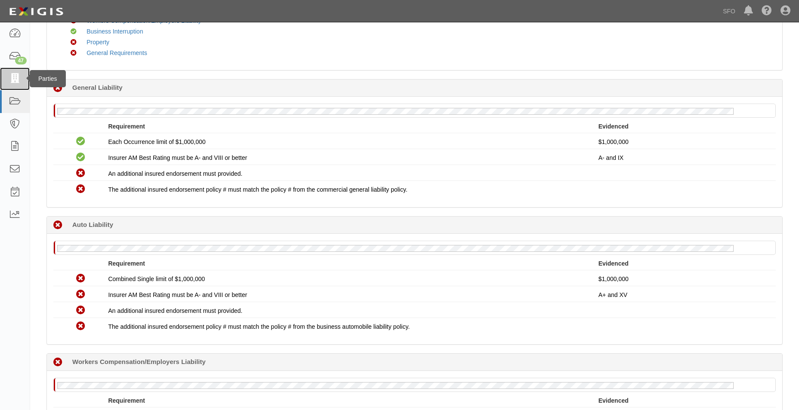
click at [7, 79] on link at bounding box center [15, 79] width 30 height 23
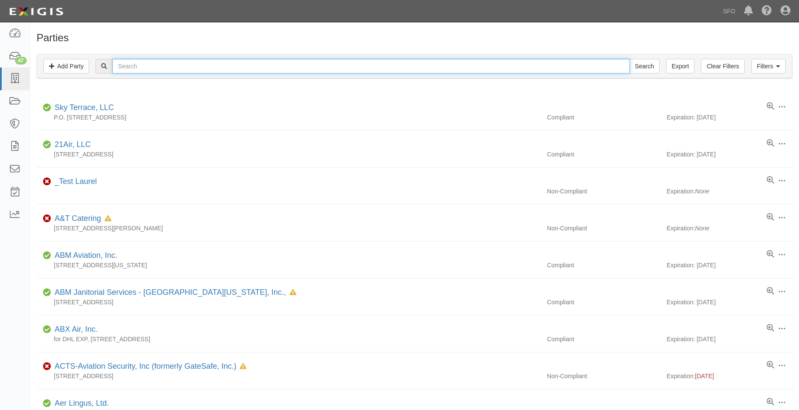
click at [145, 69] on input "text" at bounding box center [370, 66] width 517 height 15
click at [148, 64] on input "text" at bounding box center [370, 66] width 517 height 15
paste input "g"
type input "guav"
click at [629, 59] on input "Search" at bounding box center [644, 66] width 30 height 15
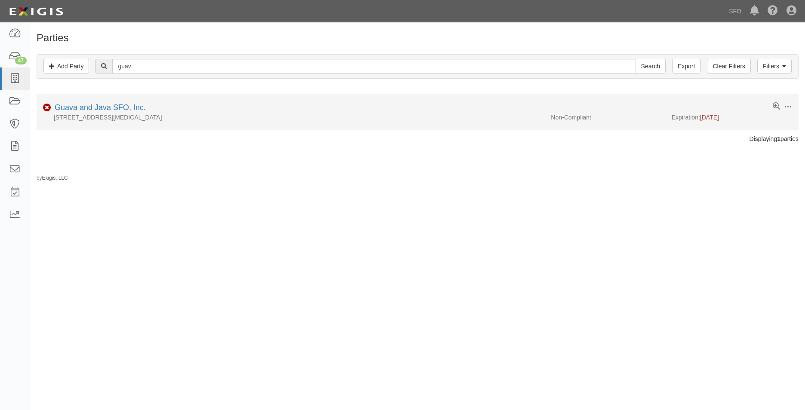
click at [99, 101] on li "Edit Log activity Add task Send message Archive Non-Compliant Guava and Java SF…" at bounding box center [418, 112] width 762 height 37
click at [100, 104] on link "Guava and Java SFO, Inc." at bounding box center [100, 107] width 91 height 9
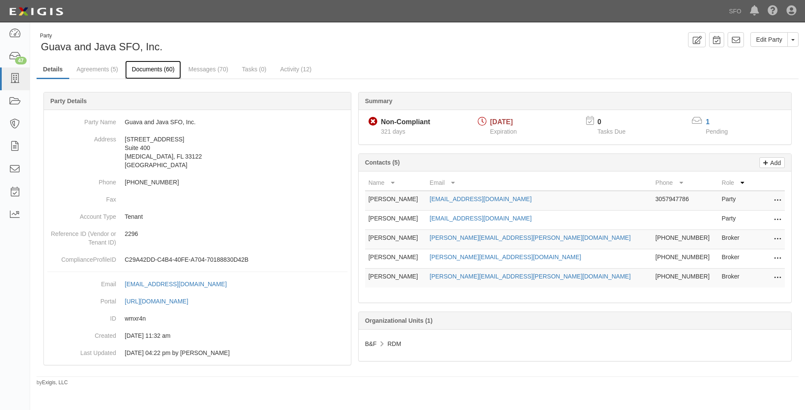
click at [156, 65] on link "Documents (60)" at bounding box center [153, 70] width 56 height 18
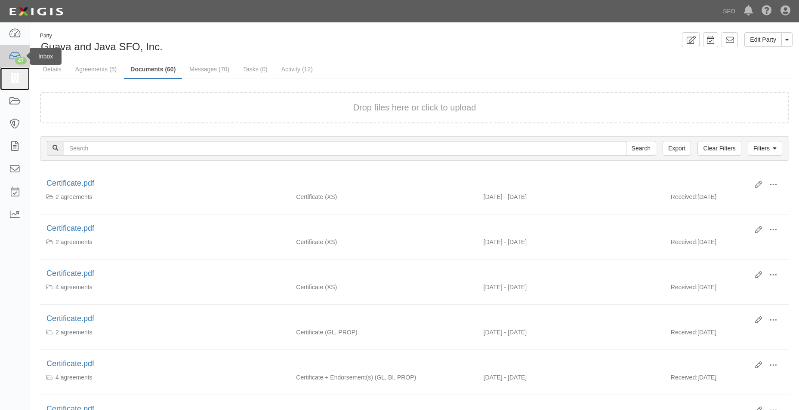
drag, startPoint x: 16, startPoint y: 76, endPoint x: 22, endPoint y: 67, distance: 10.8
click at [16, 76] on icon at bounding box center [15, 79] width 12 height 10
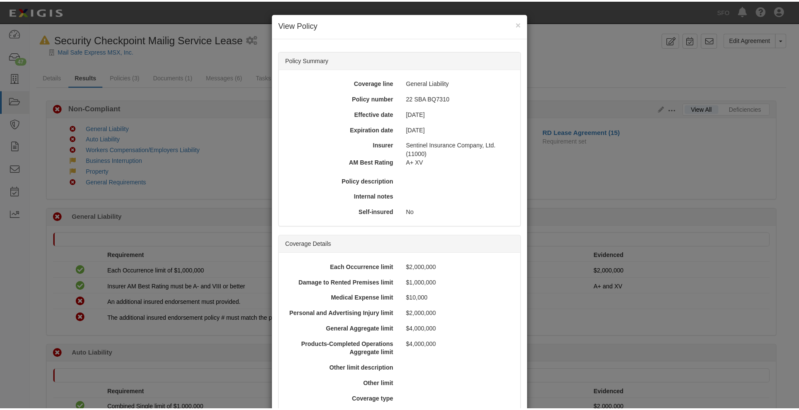
scroll to position [197, 0]
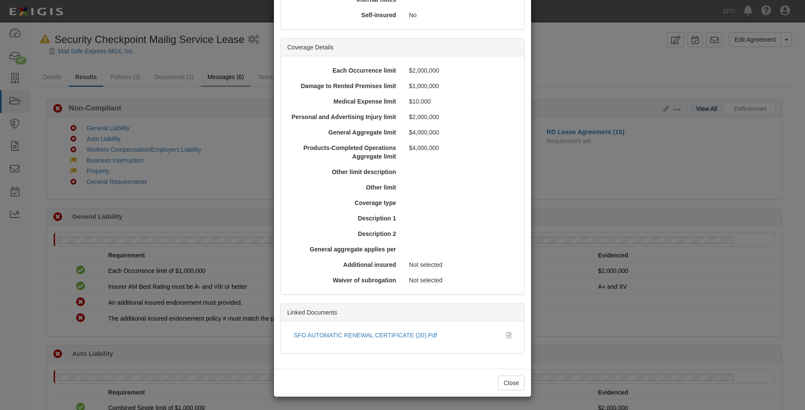
click at [219, 76] on div "× View Policy Policy Summary Coverage line General Liability Policy number 22 S…" at bounding box center [402, 205] width 805 height 410
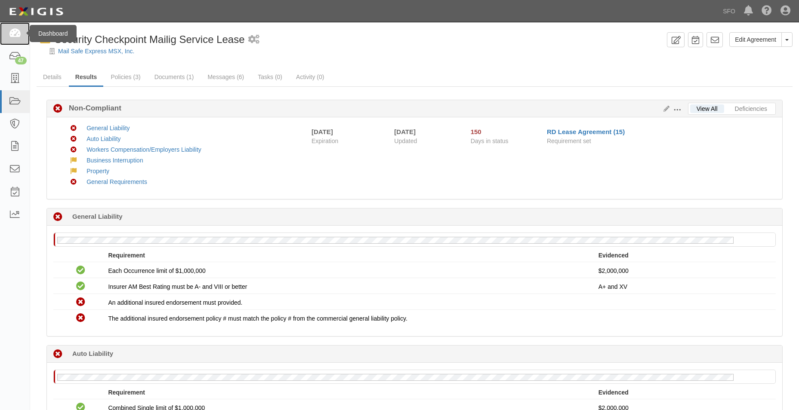
click at [23, 34] on link at bounding box center [15, 33] width 30 height 23
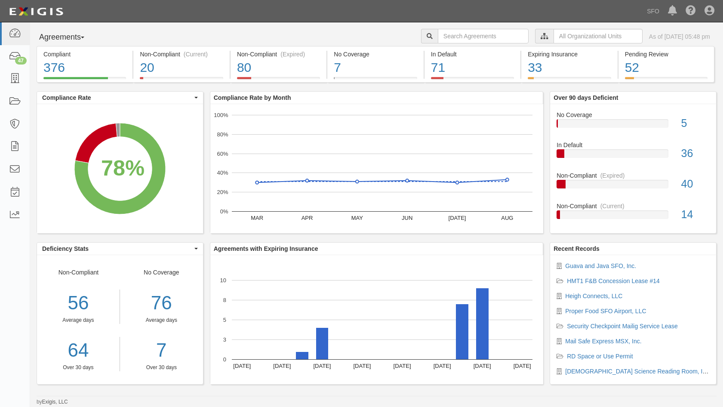
click at [83, 31] on button "Agreements" at bounding box center [69, 37] width 65 height 17
click at [80, 57] on link "Parties" at bounding box center [71, 54] width 68 height 11
